Goal: Task Accomplishment & Management: Use online tool/utility

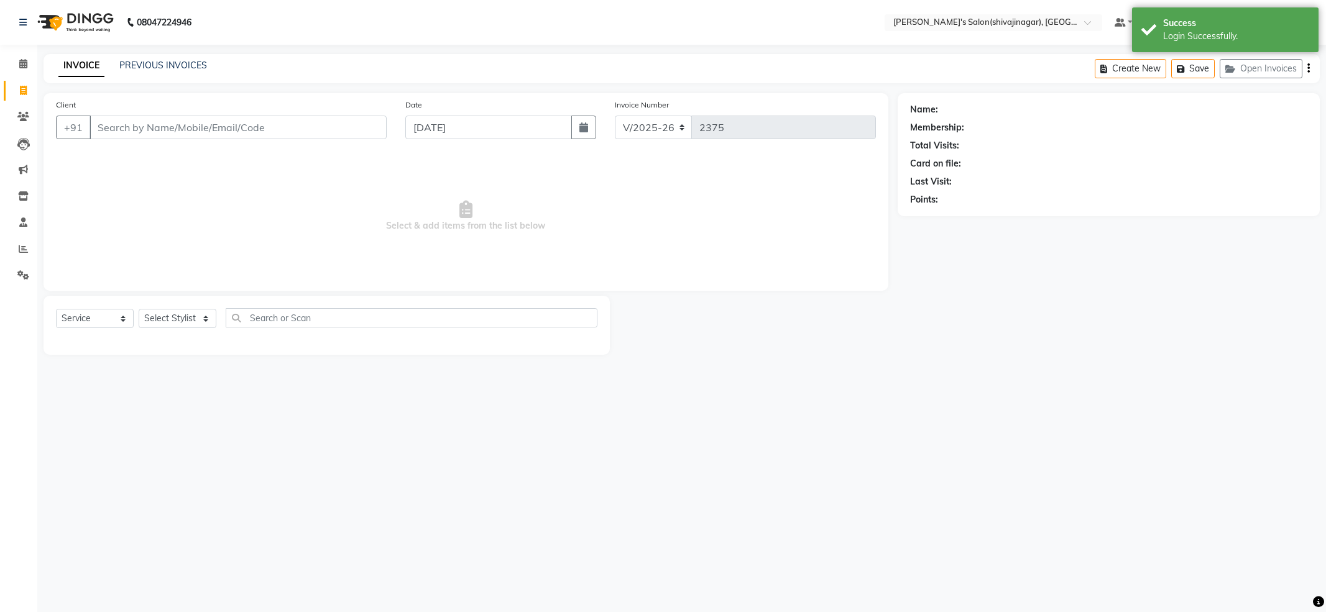
select select "4174"
select select "service"
click at [101, 122] on input "Client" at bounding box center [238, 128] width 297 height 24
click at [114, 132] on input "Client" at bounding box center [238, 128] width 297 height 24
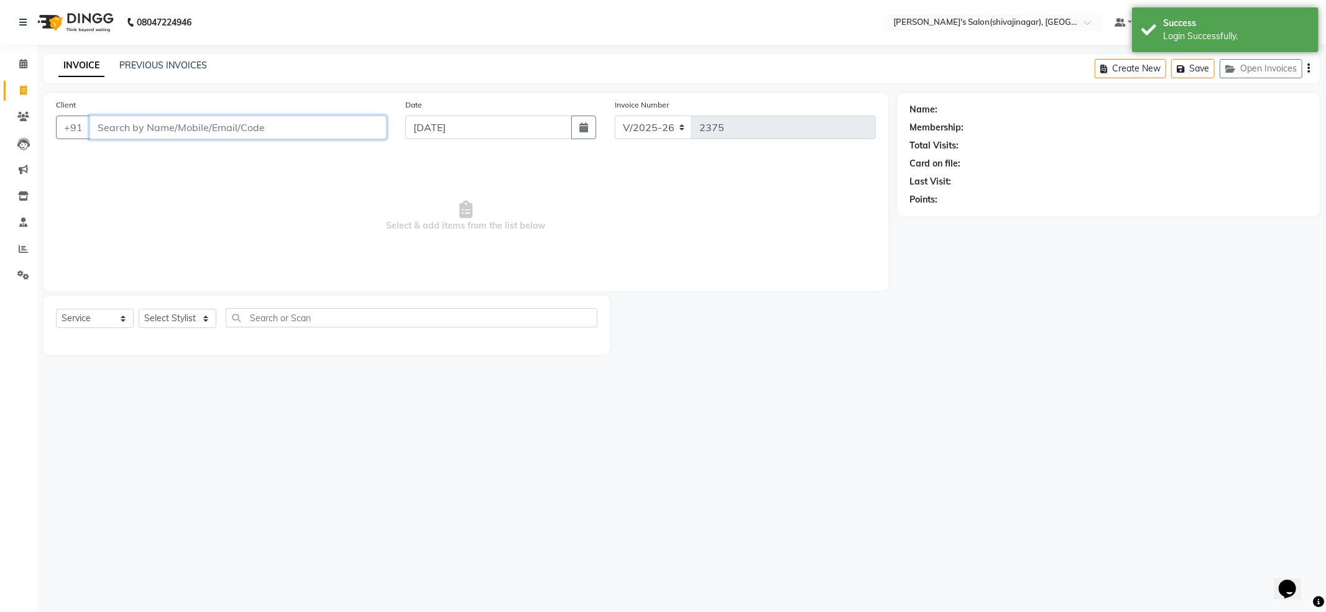
click at [114, 132] on input "Client" at bounding box center [238, 128] width 297 height 24
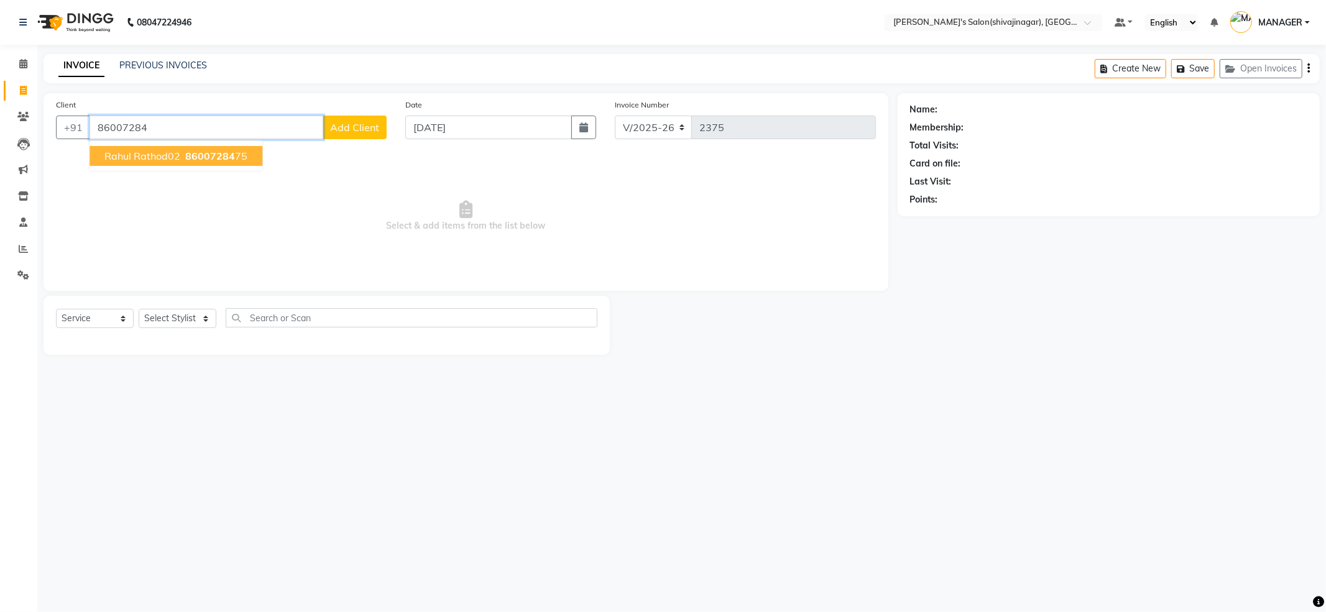
click at [140, 152] on span "rahul rathod02" at bounding box center [142, 156] width 76 height 12
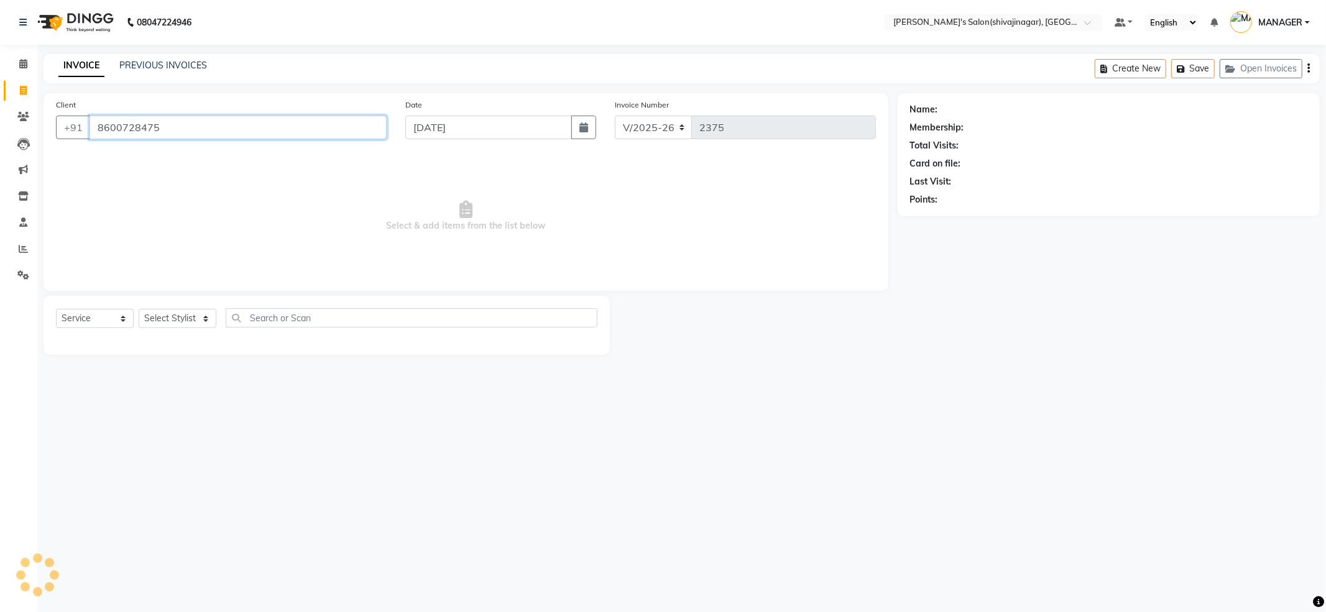
type input "8600728475"
